Goal: Navigation & Orientation: Find specific page/section

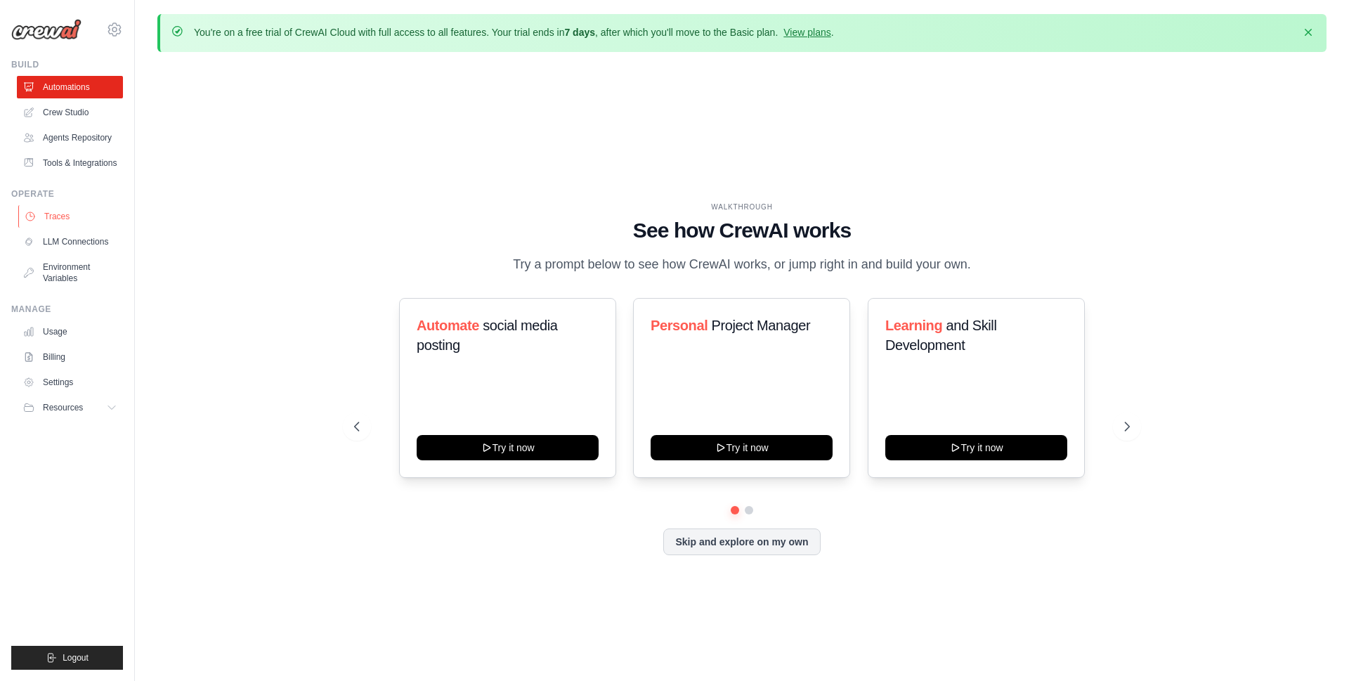
click at [69, 221] on link "Traces" at bounding box center [71, 216] width 106 height 22
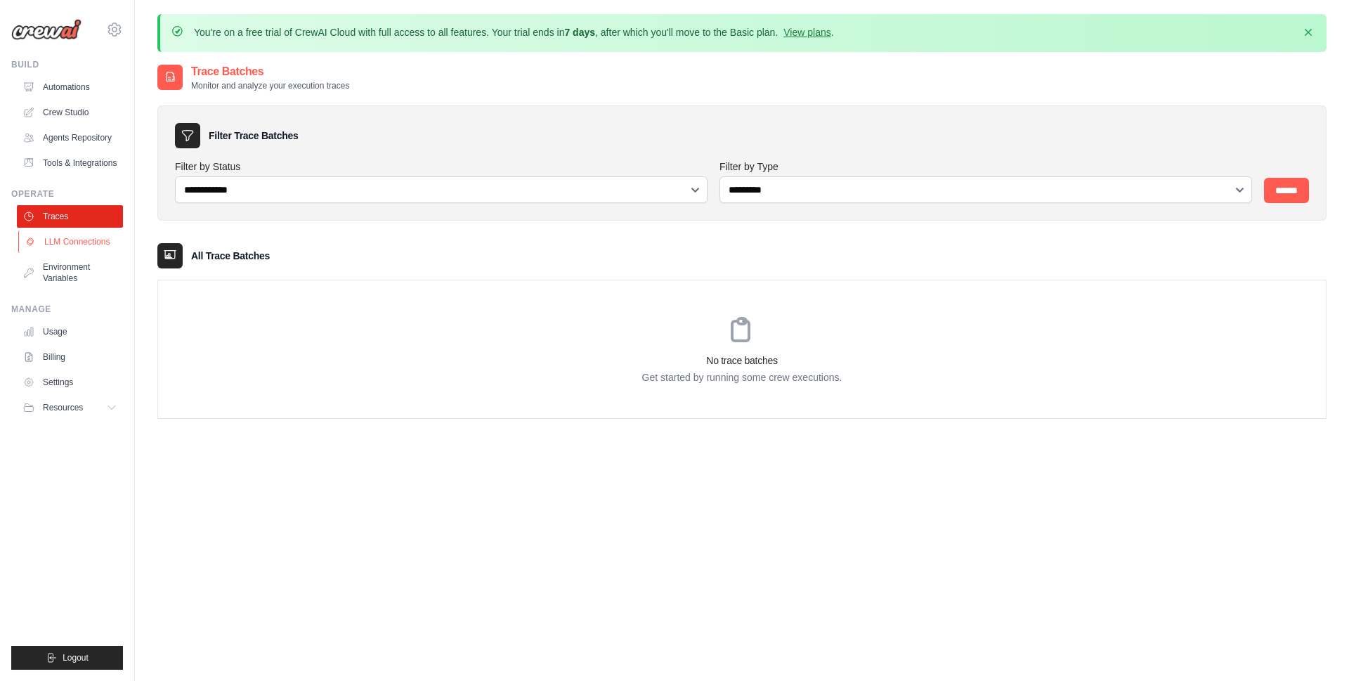
click at [96, 253] on link "LLM Connections" at bounding box center [71, 242] width 106 height 22
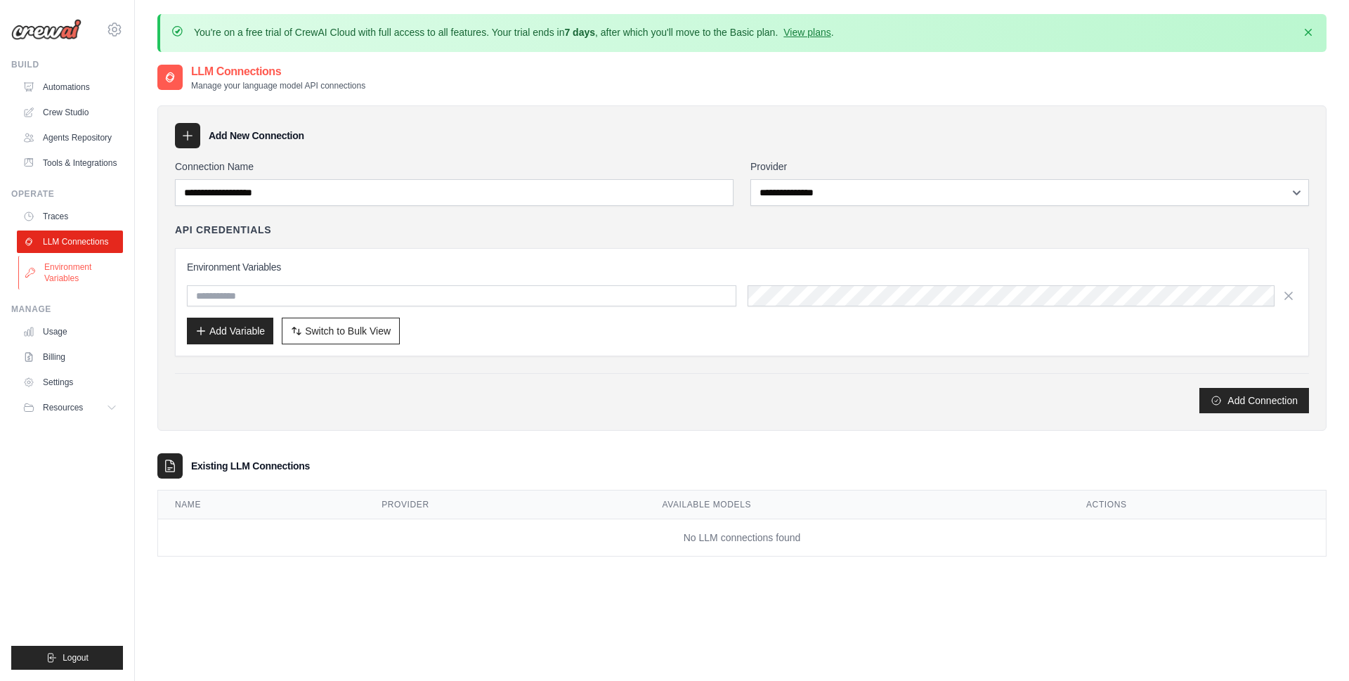
click at [79, 276] on link "Environment Variables" at bounding box center [71, 273] width 106 height 34
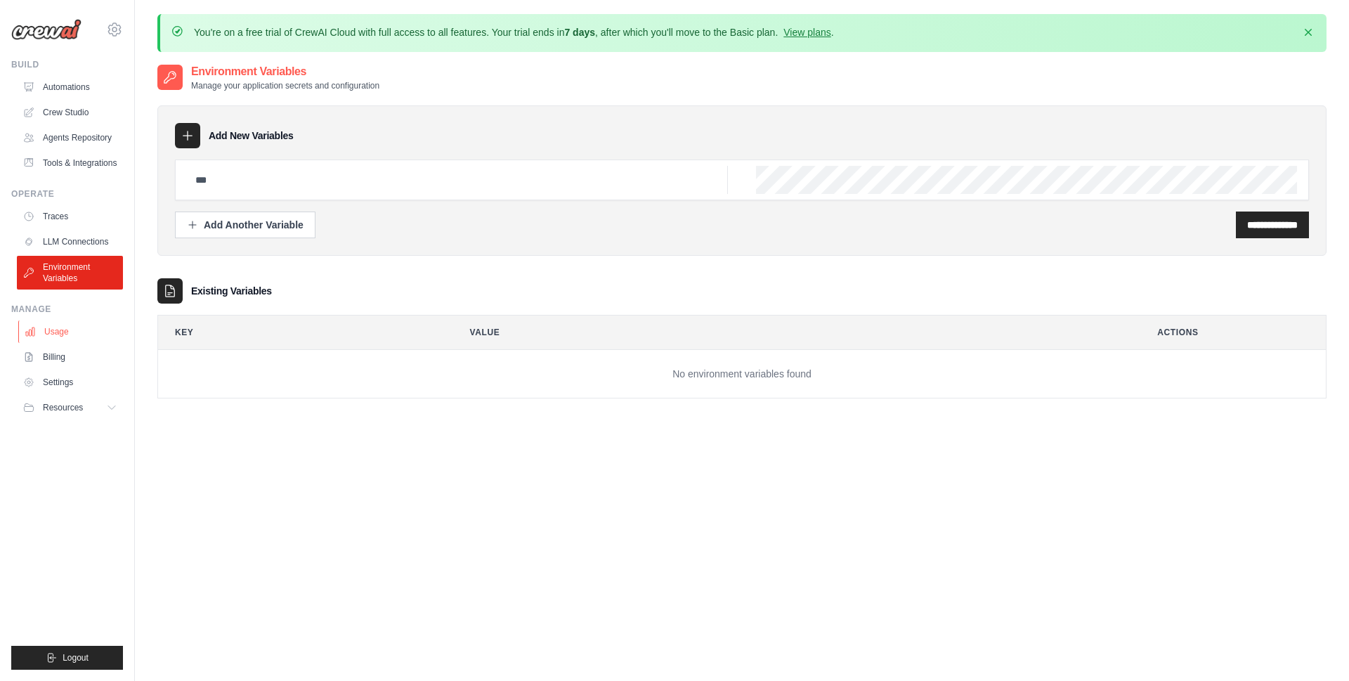
click at [59, 338] on link "Usage" at bounding box center [71, 331] width 106 height 22
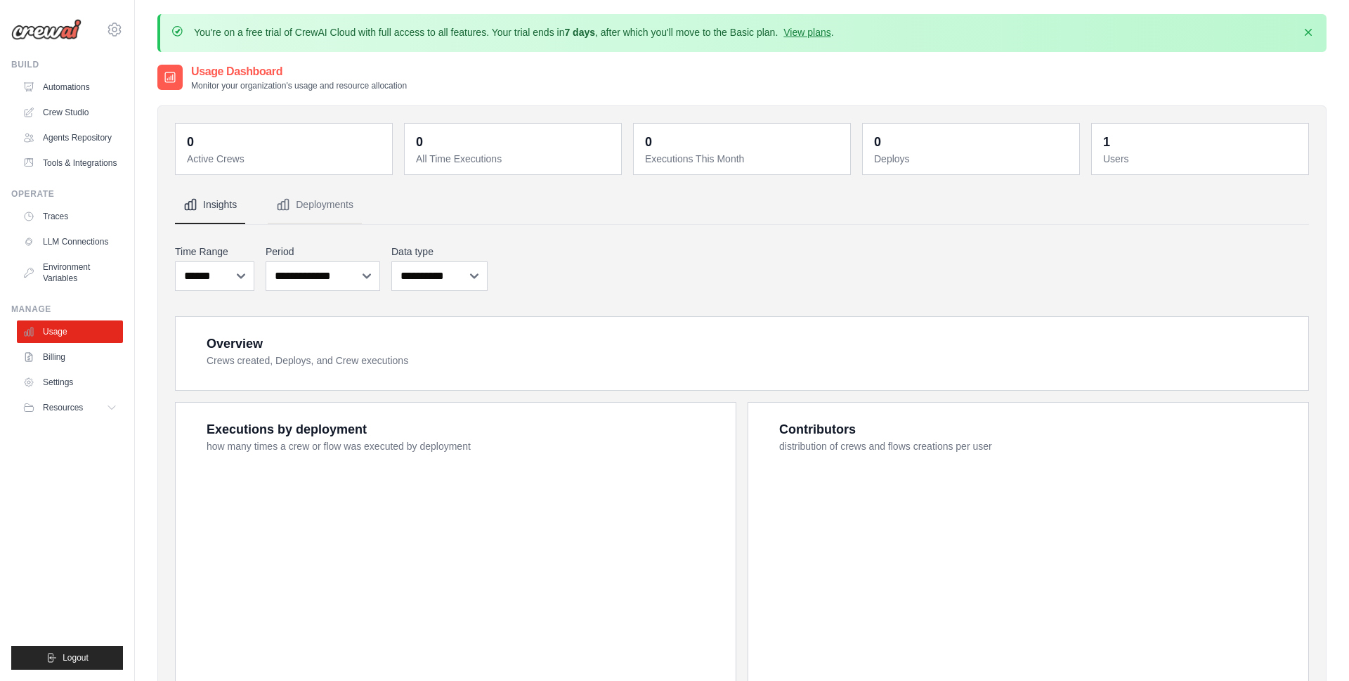
click at [67, 368] on link "Billing" at bounding box center [70, 357] width 106 height 22
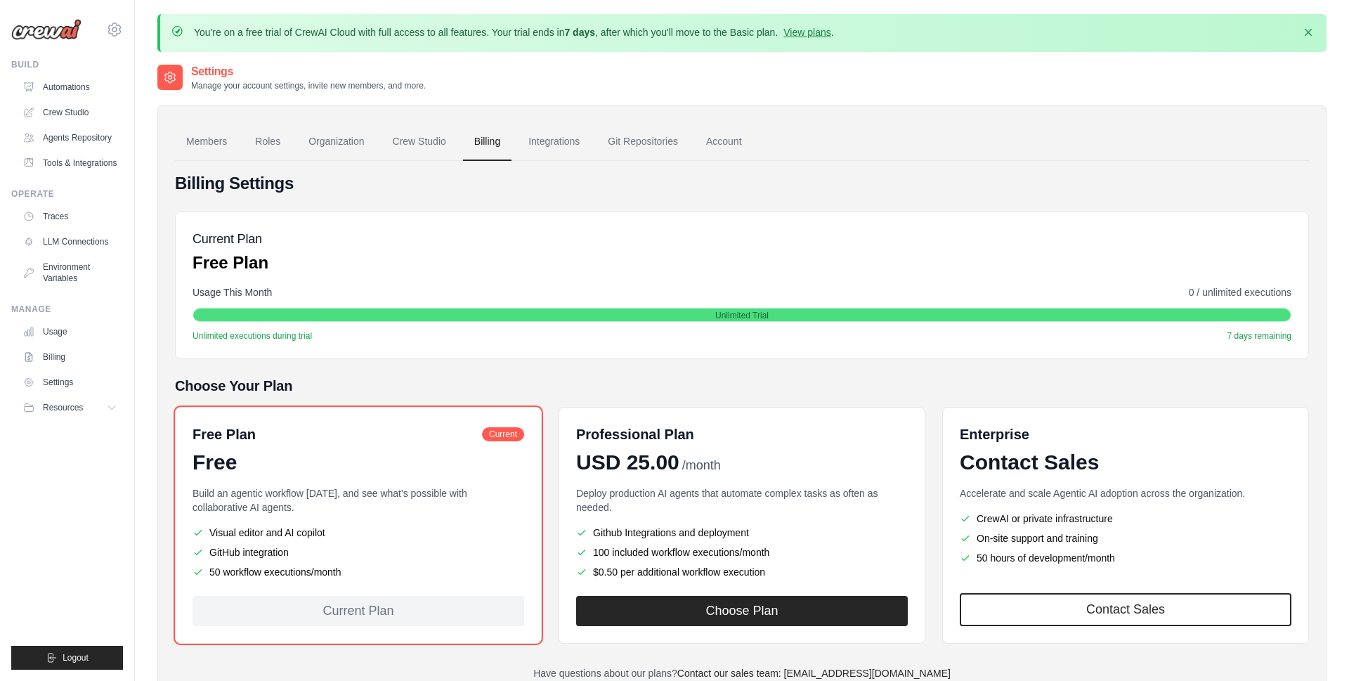
click at [354, 469] on div "Free" at bounding box center [359, 462] width 332 height 25
click at [66, 394] on link "Settings" at bounding box center [71, 382] width 106 height 22
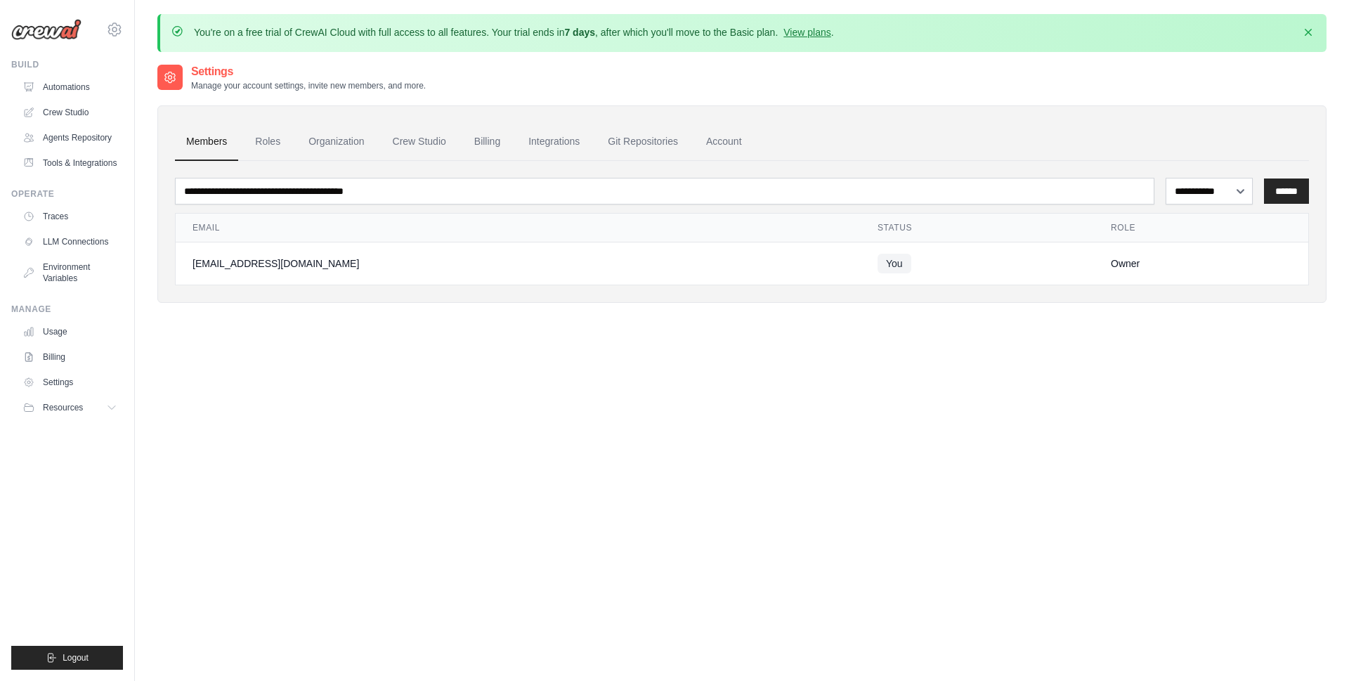
click at [271, 261] on div "[EMAIL_ADDRESS][DOMAIN_NAME]" at bounding box center [519, 264] width 652 height 14
click at [45, 413] on span "Resources" at bounding box center [64, 407] width 40 height 11
click at [65, 437] on span "Documentation" at bounding box center [78, 431] width 57 height 11
click at [98, 137] on link "Agents Repository" at bounding box center [71, 138] width 106 height 22
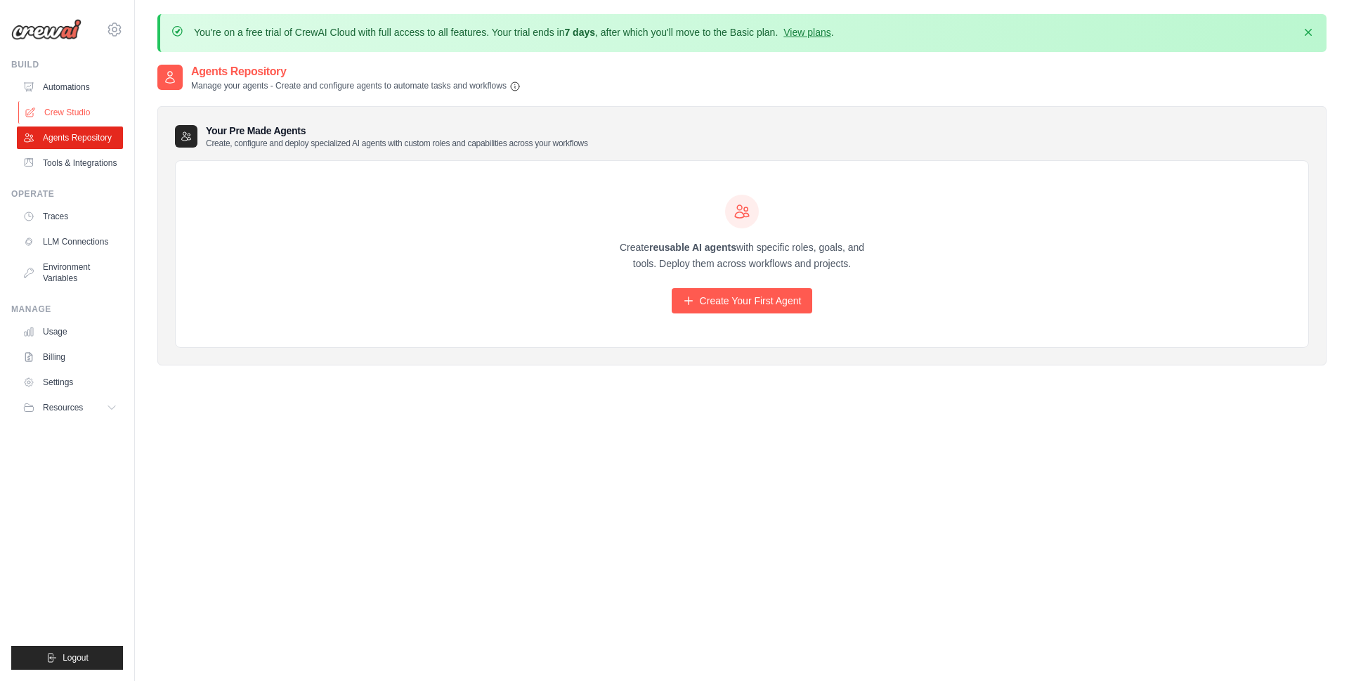
click at [86, 112] on link "Crew Studio" at bounding box center [71, 112] width 106 height 22
